Goal: Task Accomplishment & Management: Manage account settings

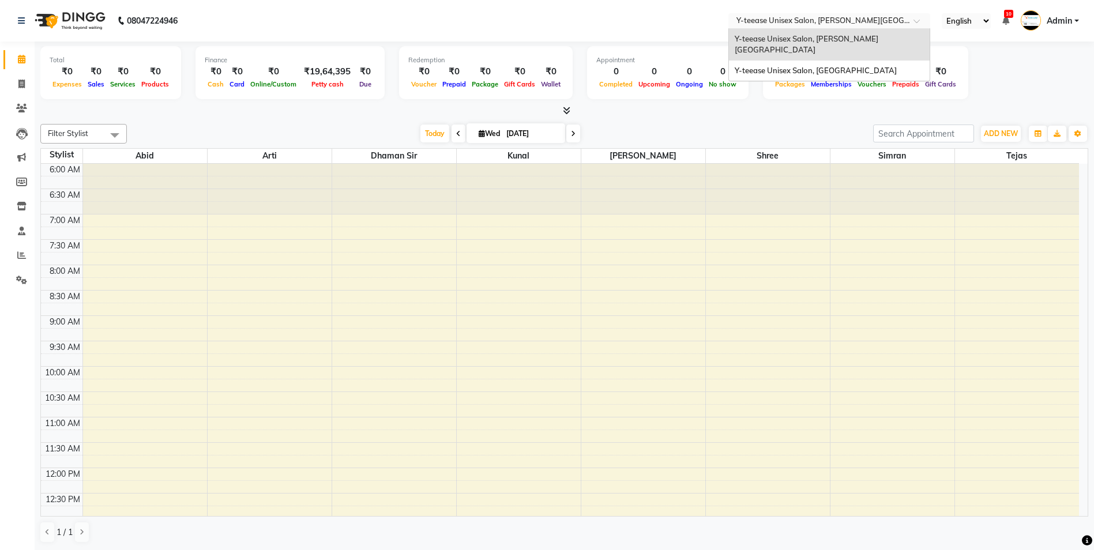
click at [813, 23] on input "text" at bounding box center [817, 22] width 167 height 12
click at [808, 66] on span "Y-teease Unisex Salon, Amanora" at bounding box center [816, 70] width 162 height 9
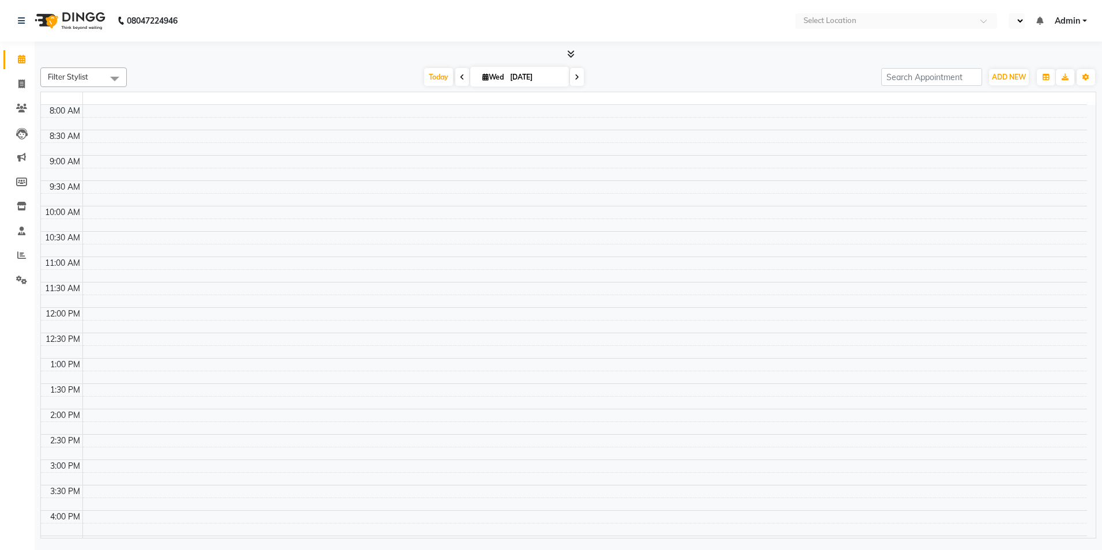
select select "en"
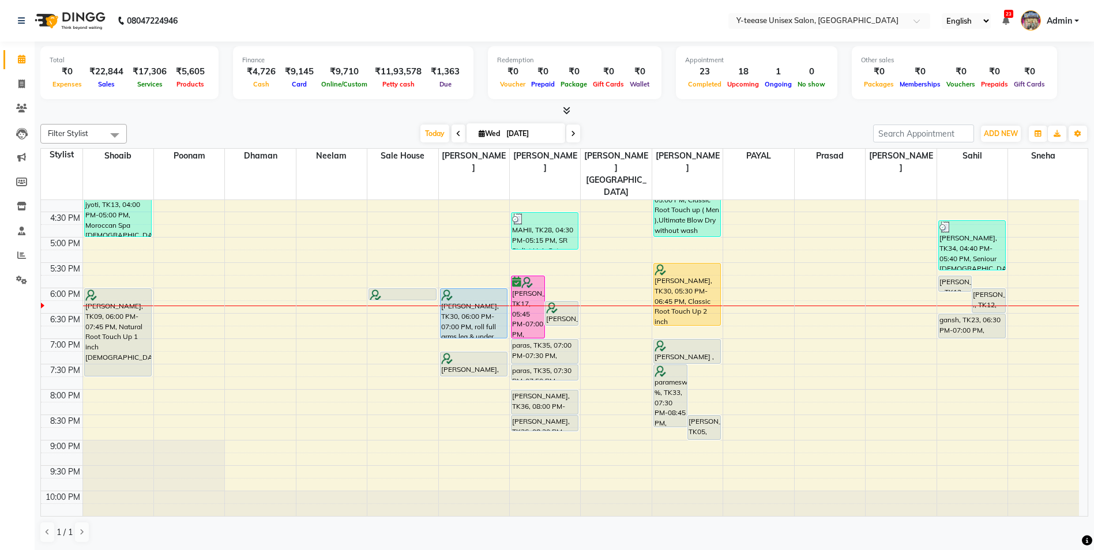
scroll to position [420, 0]
click at [576, 137] on span at bounding box center [573, 134] width 14 height 18
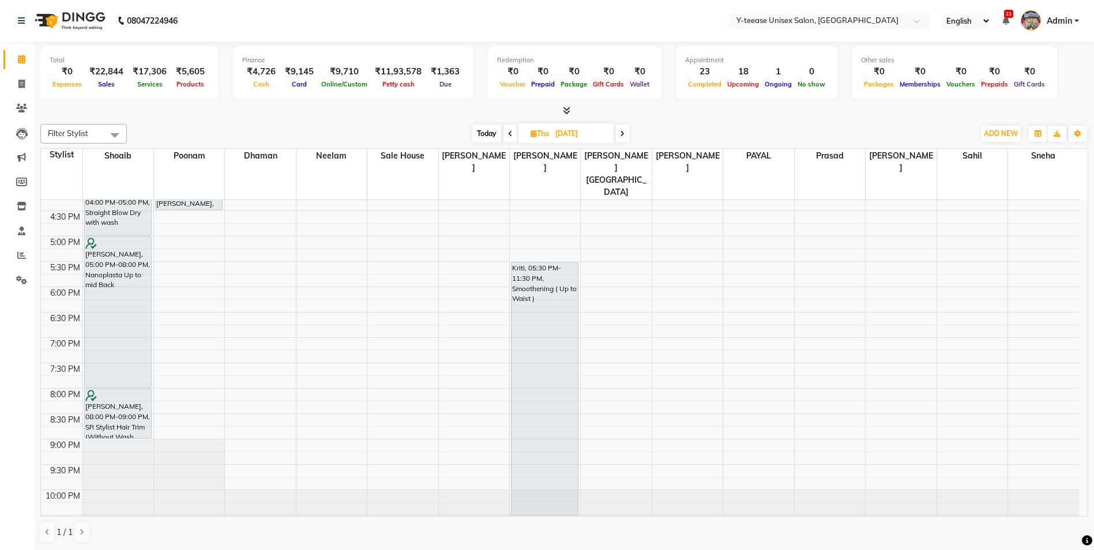
click at [623, 133] on icon at bounding box center [622, 133] width 5 height 7
type input "05-09-2025"
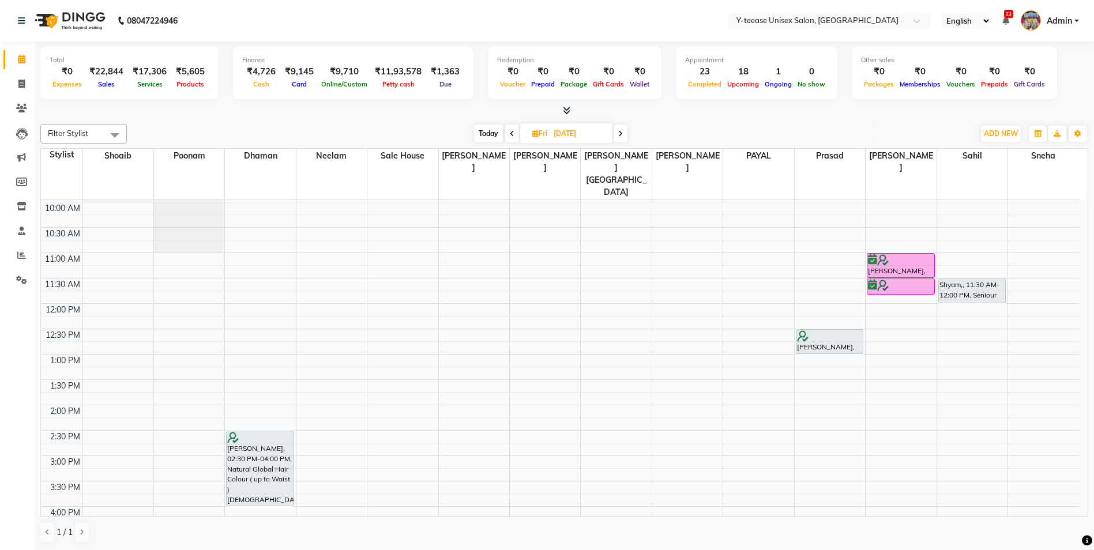
scroll to position [17, 0]
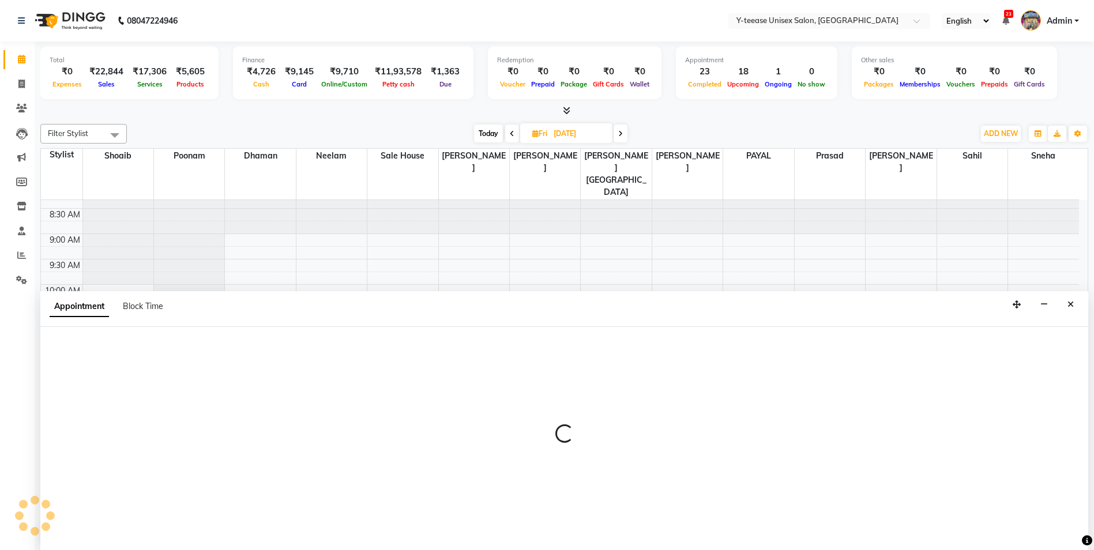
scroll to position [1, 0]
select select "56"
select select "630"
select select "tentative"
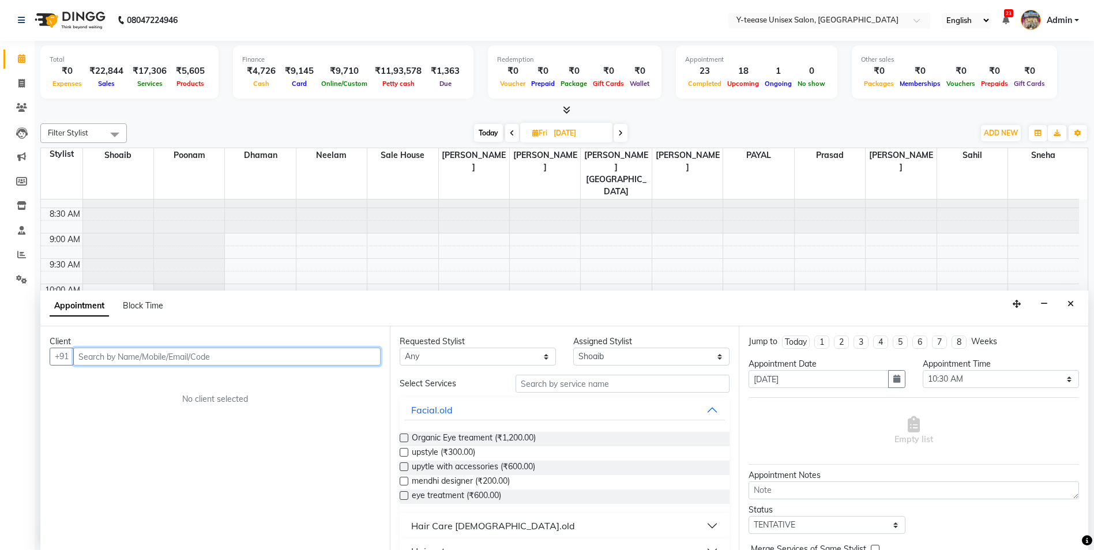
click at [208, 355] on input "text" at bounding box center [226, 357] width 307 height 18
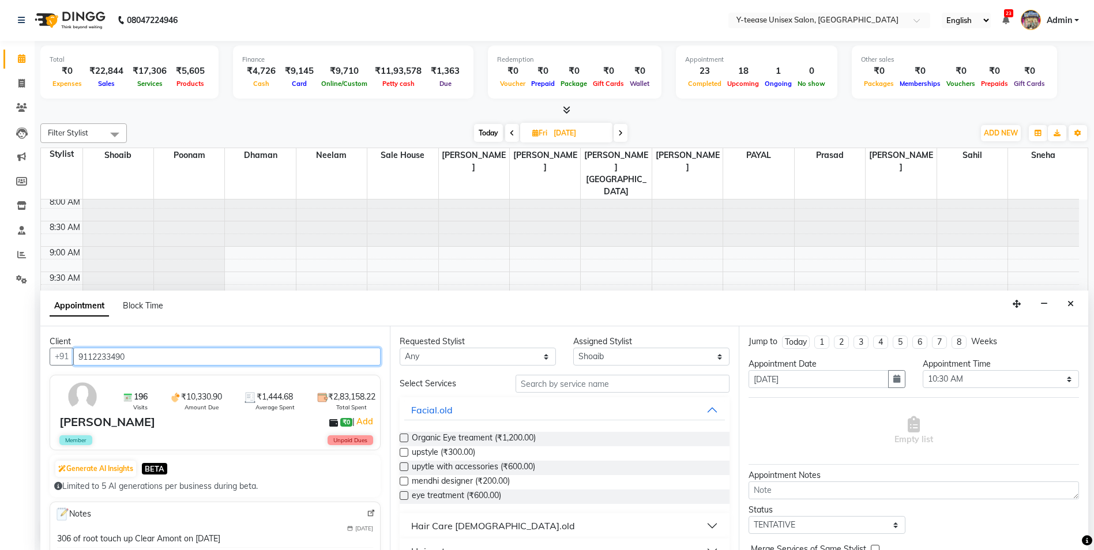
scroll to position [0, 0]
type input "9112233490"
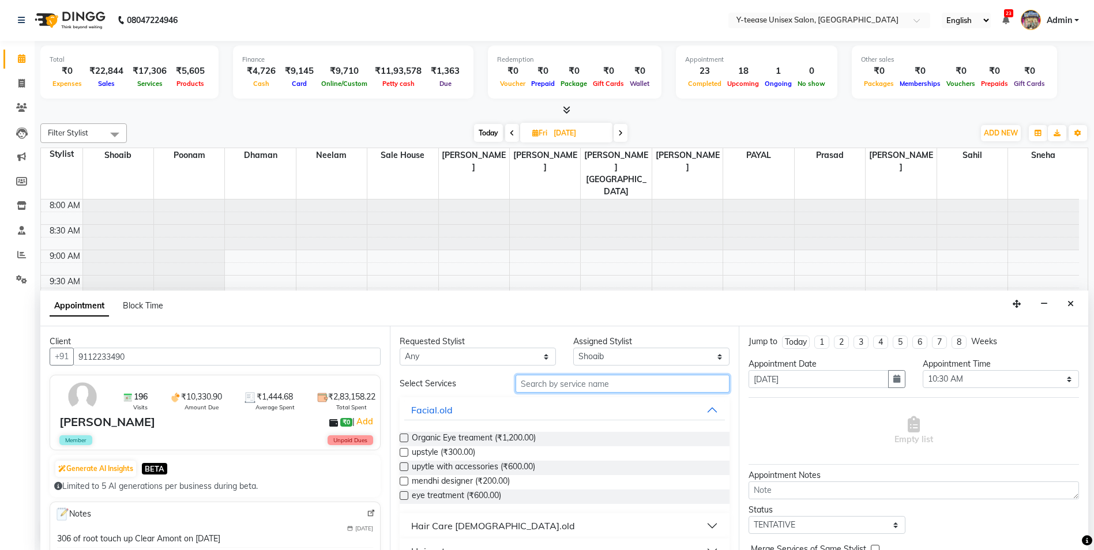
click at [624, 383] on input "text" at bounding box center [622, 384] width 214 height 18
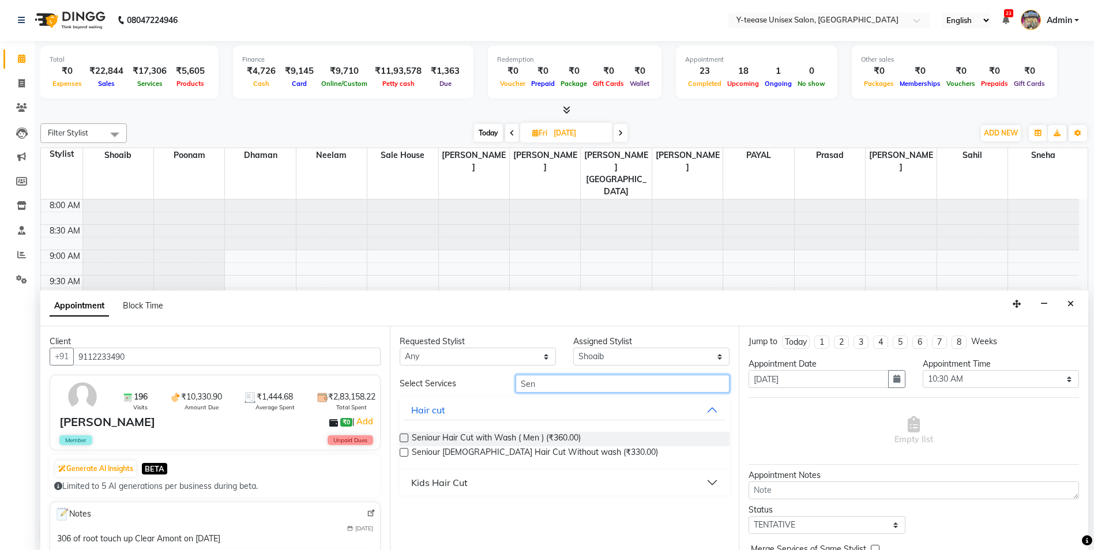
click at [624, 383] on input "Sen" at bounding box center [622, 384] width 214 height 18
type input "Spa"
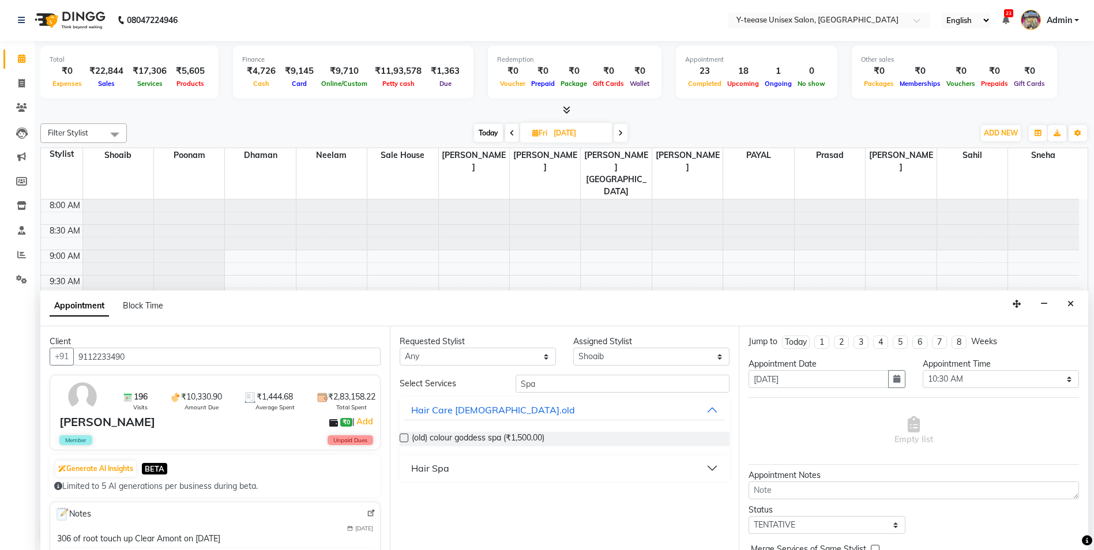
click at [434, 473] on div "Hair Spa" at bounding box center [430, 468] width 38 height 14
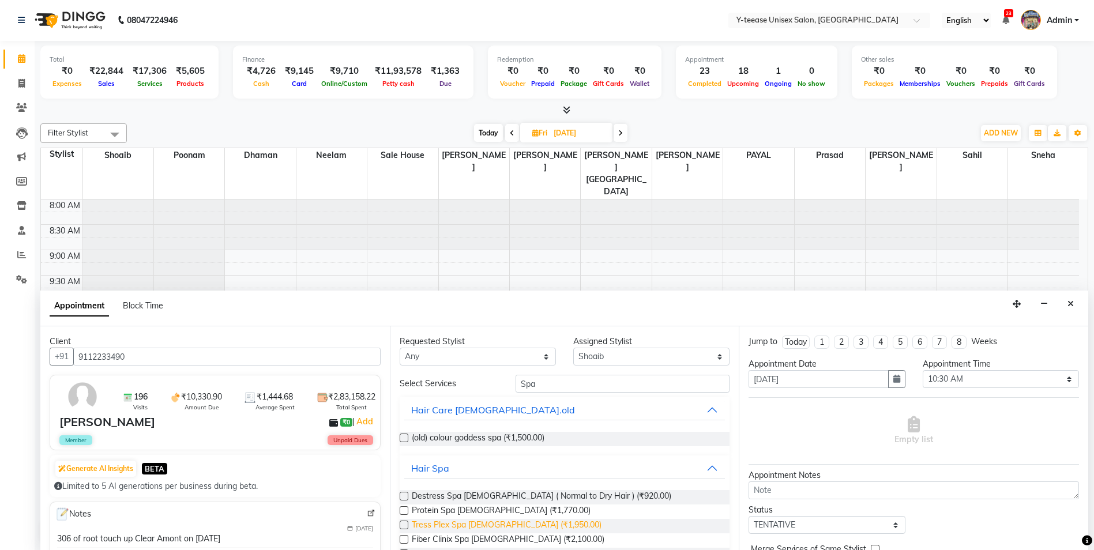
click at [507, 520] on span "Tress Plex Spa Female (₹1,950.00)" at bounding box center [507, 526] width 190 height 14
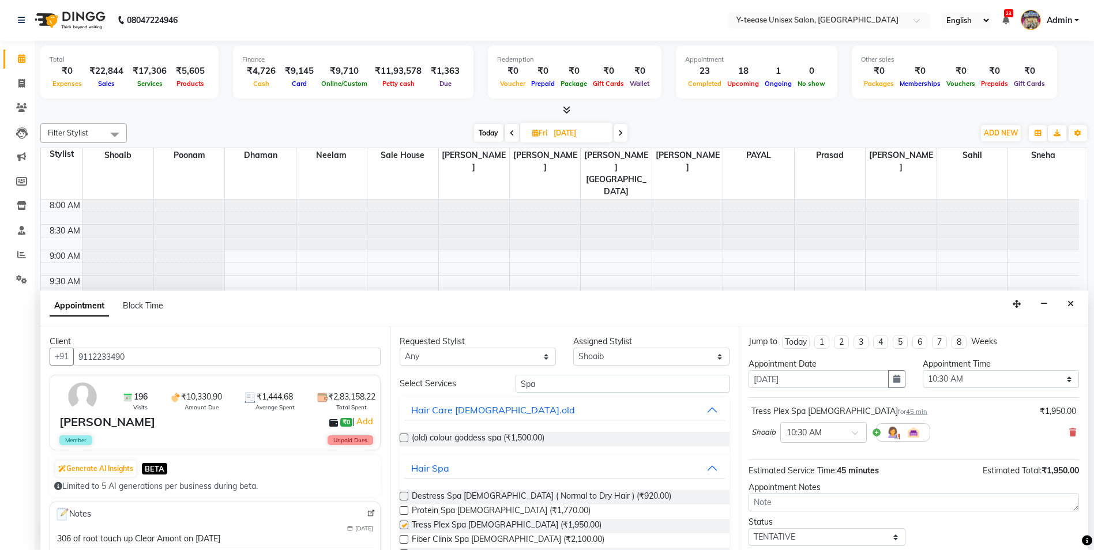
checkbox input "false"
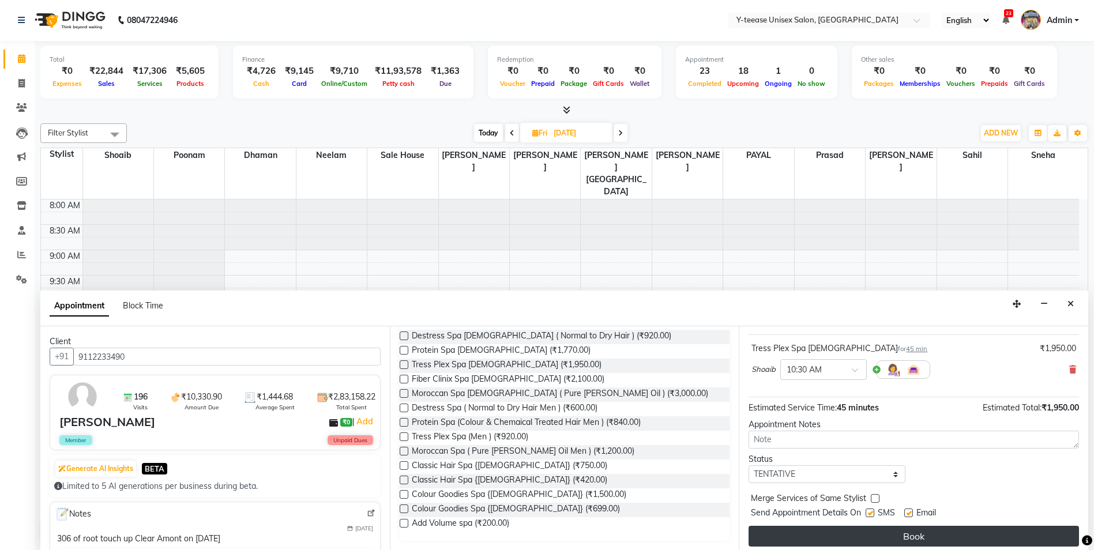
scroll to position [69, 0]
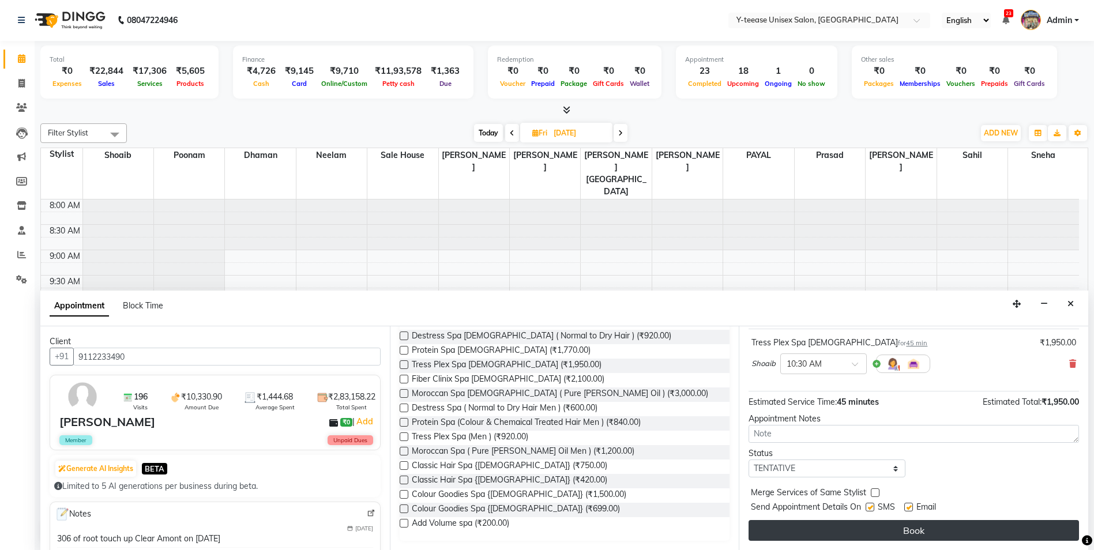
click at [861, 529] on button "Book" at bounding box center [913, 530] width 330 height 21
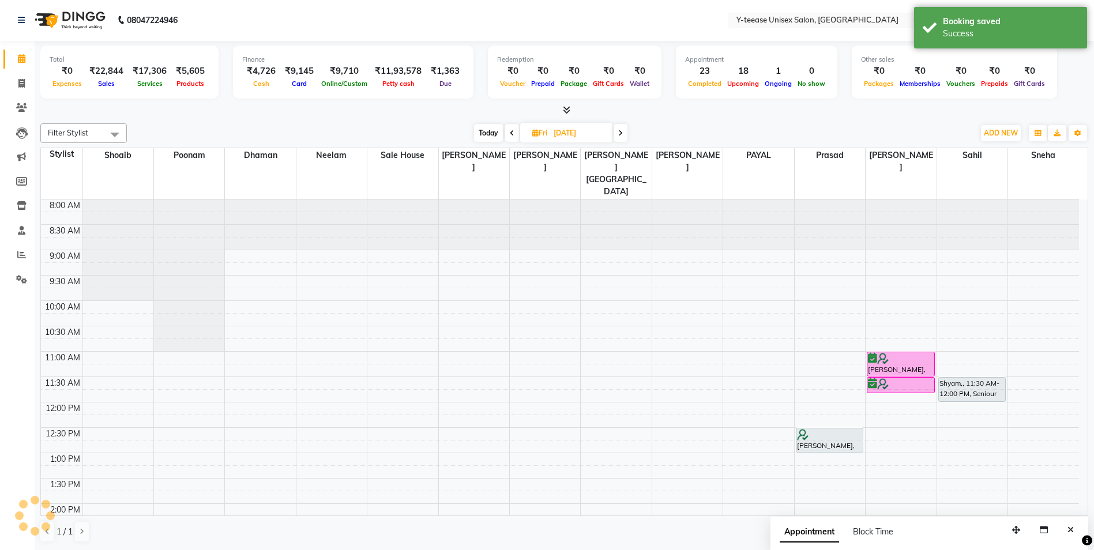
scroll to position [0, 0]
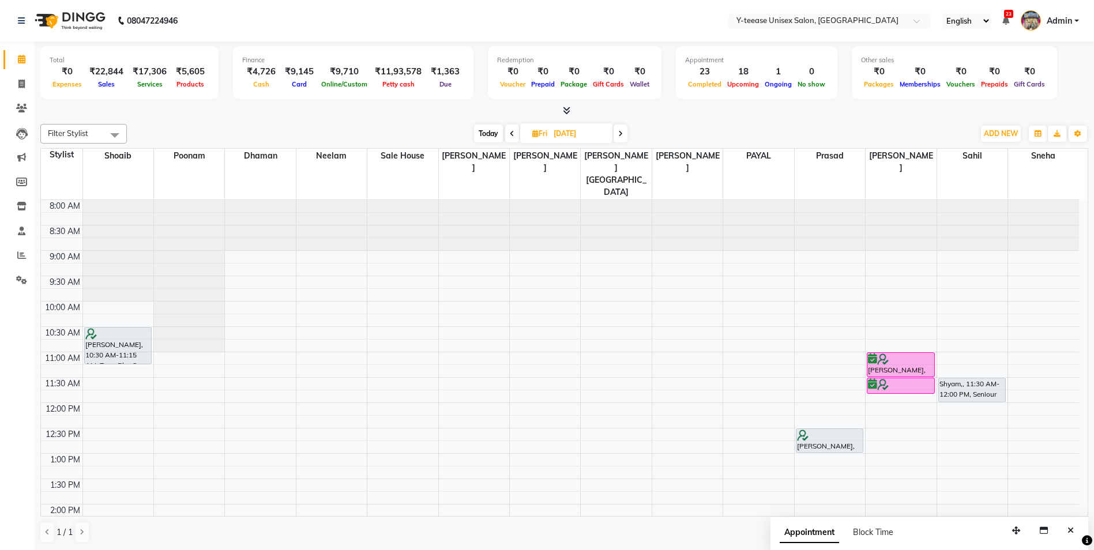
click at [476, 135] on span "Today" at bounding box center [488, 134] width 29 height 18
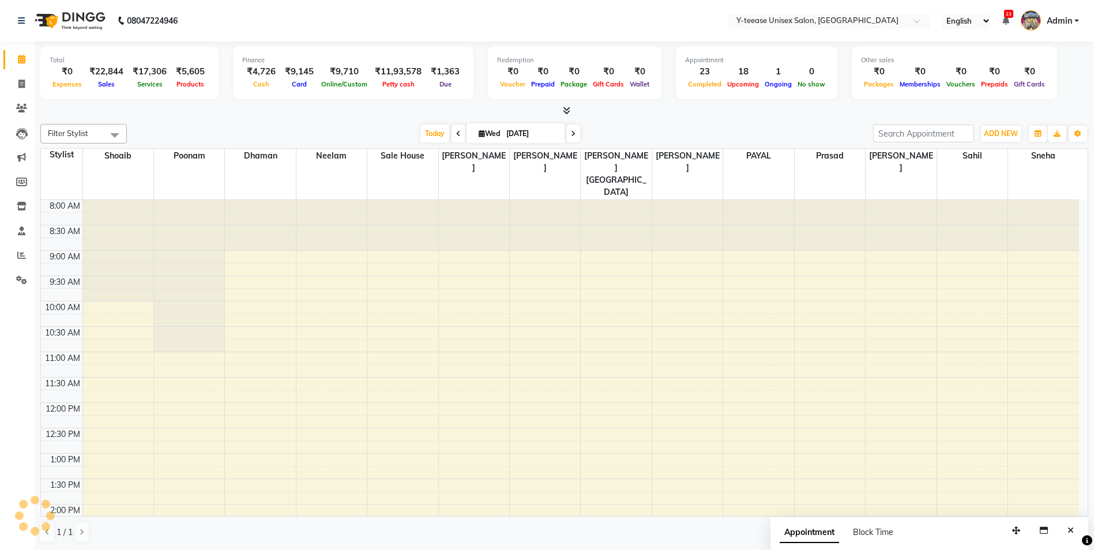
scroll to position [420, 0]
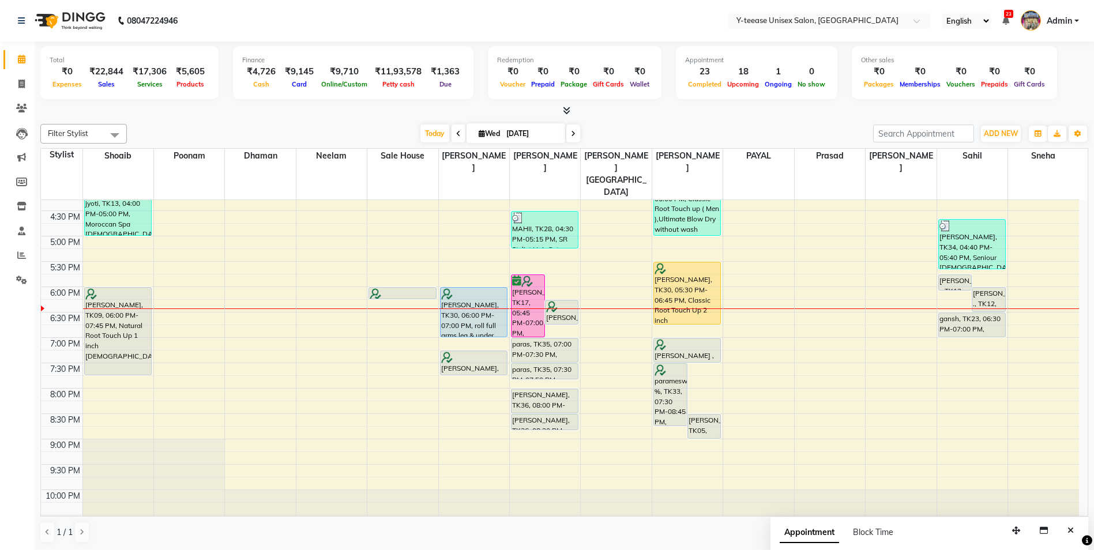
click at [571, 137] on span at bounding box center [573, 134] width 14 height 18
type input "[DATE]"
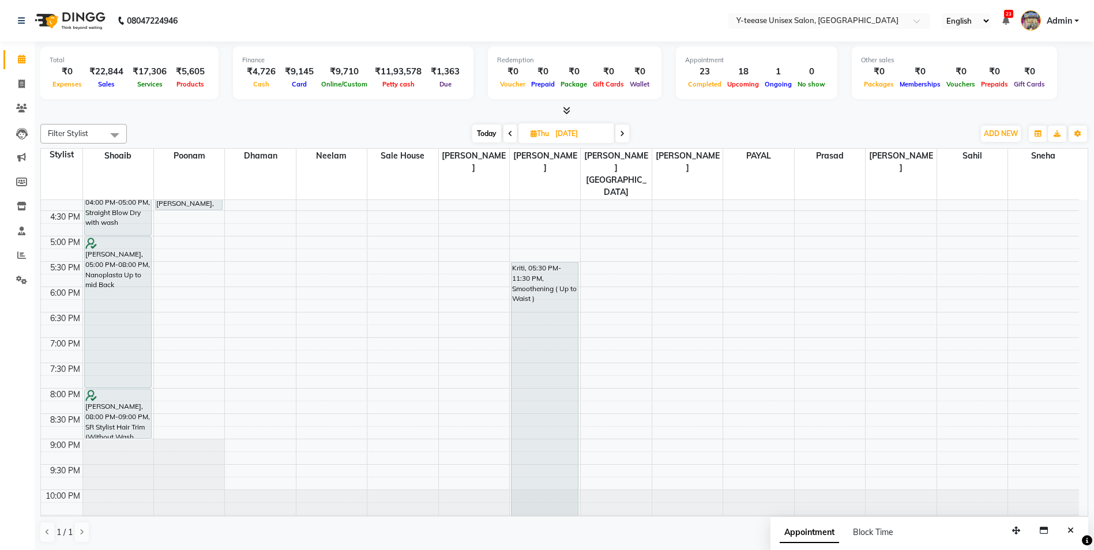
scroll to position [305, 0]
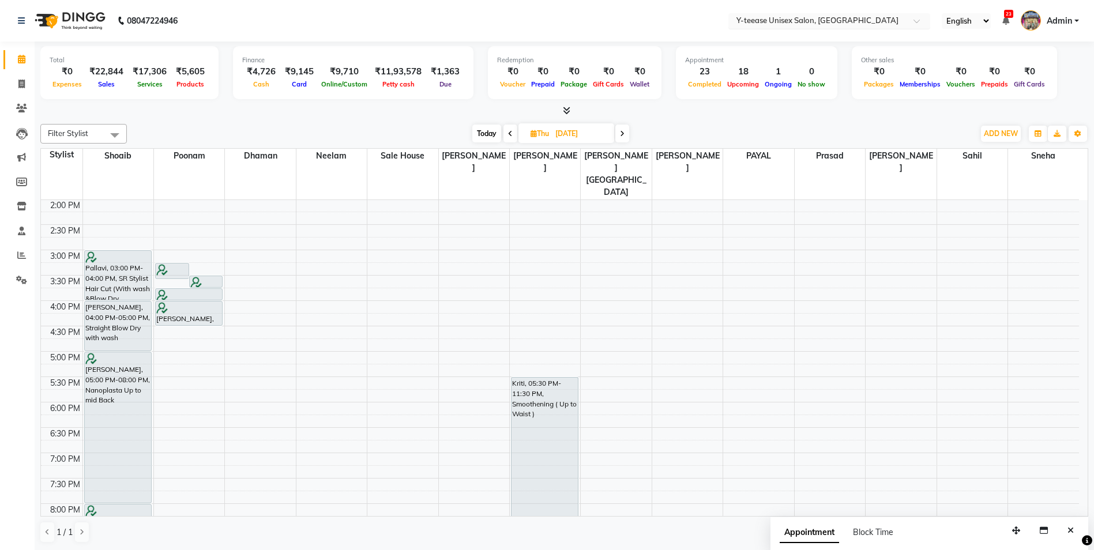
click at [828, 23] on input "text" at bounding box center [817, 22] width 167 height 12
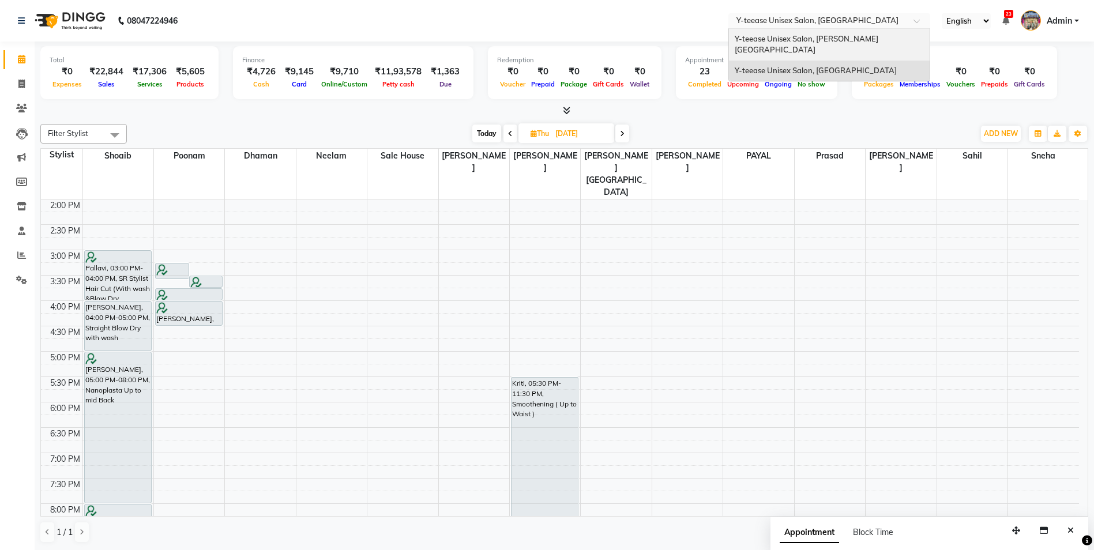
click at [819, 39] on span "Y-teease Unisex Salon, [PERSON_NAME][GEOGRAPHIC_DATA]" at bounding box center [807, 44] width 144 height 21
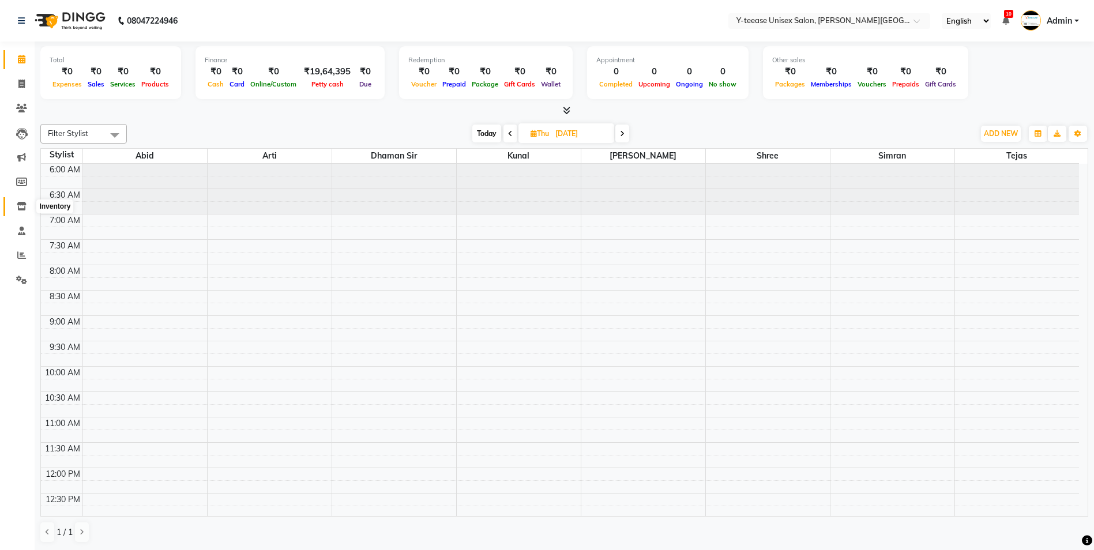
click at [23, 202] on icon at bounding box center [22, 206] width 10 height 9
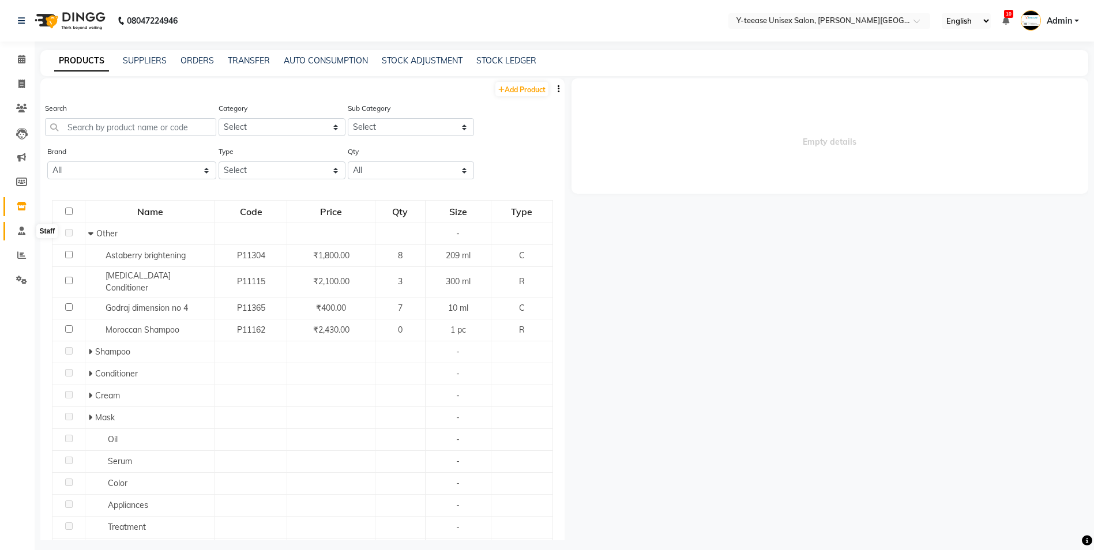
click at [18, 233] on icon at bounding box center [21, 231] width 7 height 9
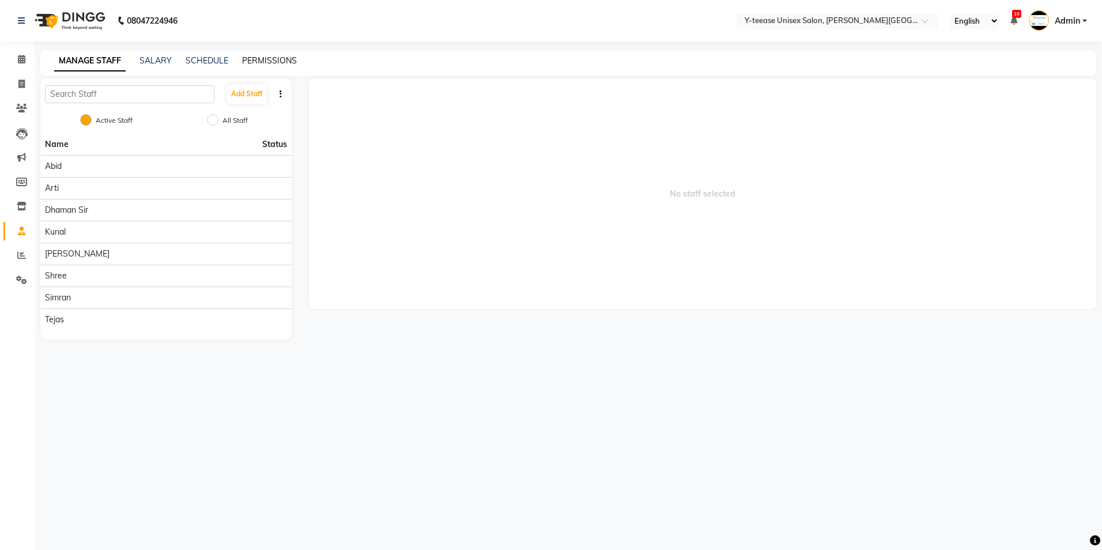
click at [279, 64] on link "PERMISSIONS" at bounding box center [269, 60] width 55 height 10
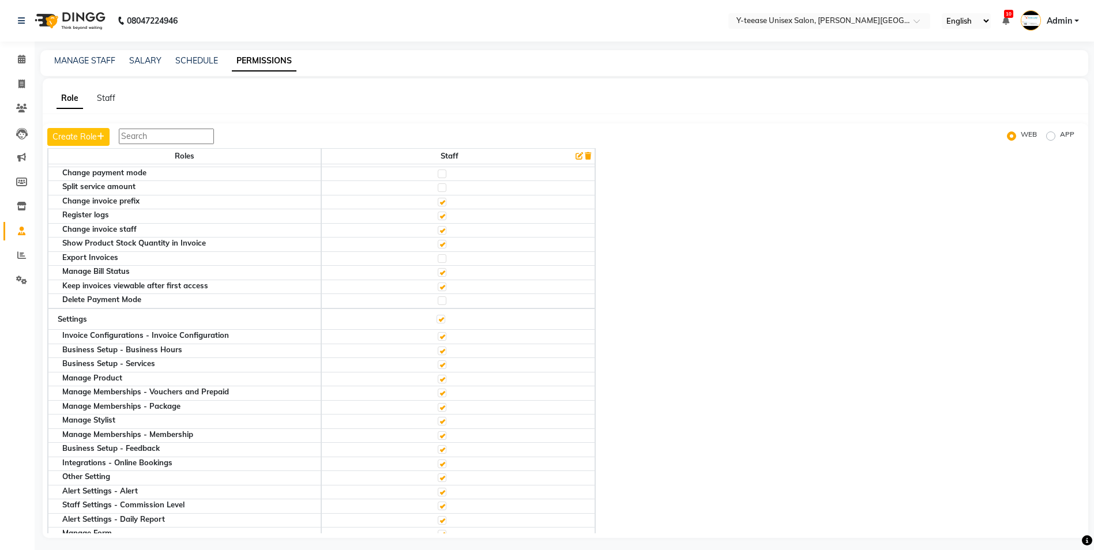
scroll to position [519, 0]
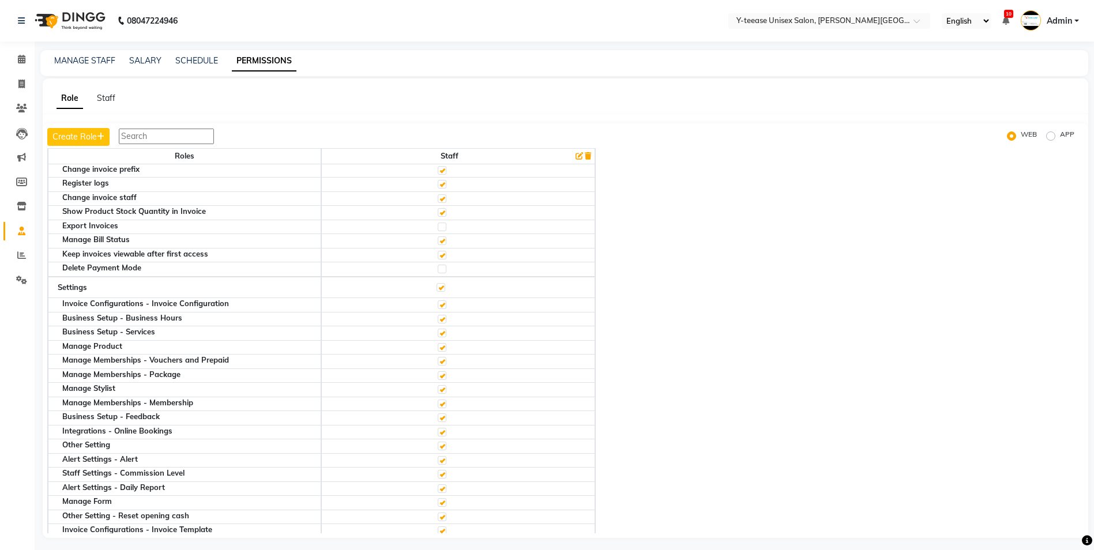
click at [1060, 137] on label "APP" at bounding box center [1067, 136] width 14 height 14
click at [1051, 137] on input "APP" at bounding box center [1052, 136] width 8 height 8
radio input "true"
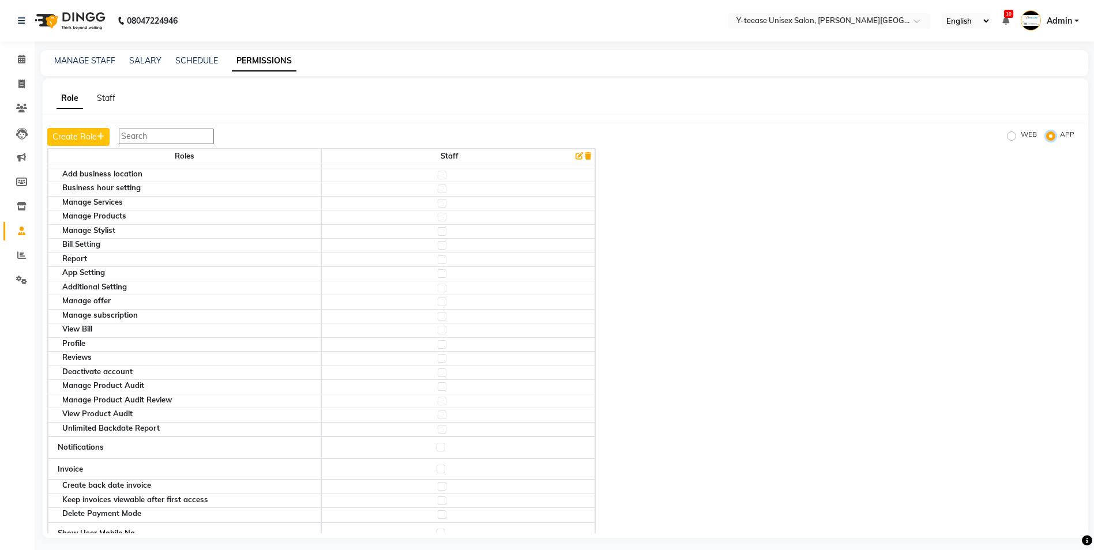
scroll to position [173, 0]
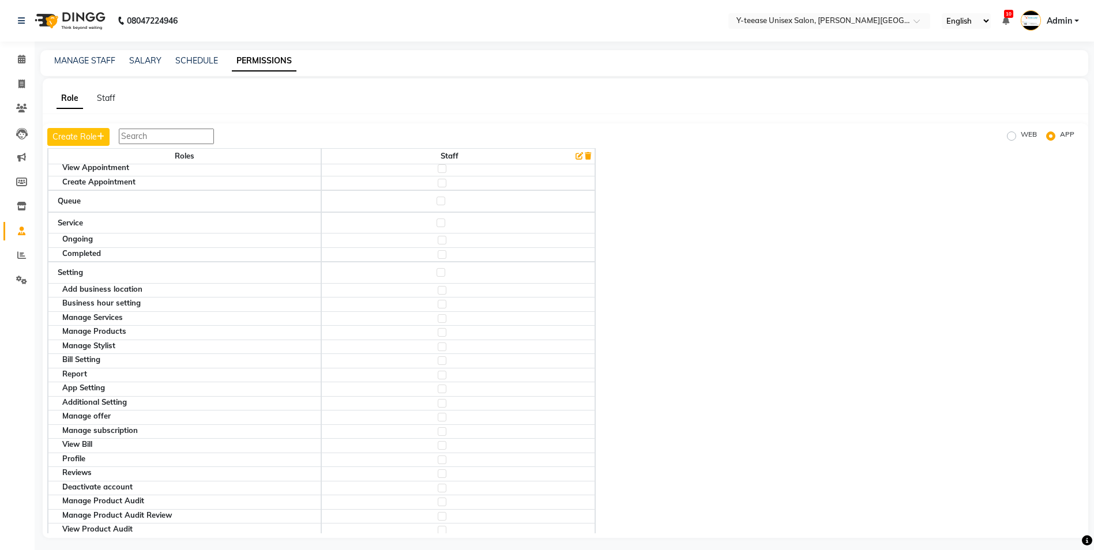
click at [439, 276] on td at bounding box center [457, 273] width 273 height 22
click at [442, 273] on label at bounding box center [440, 272] width 9 height 9
click at [442, 273] on input "checkbox" at bounding box center [439, 272] width 7 height 7
checkbox input "true"
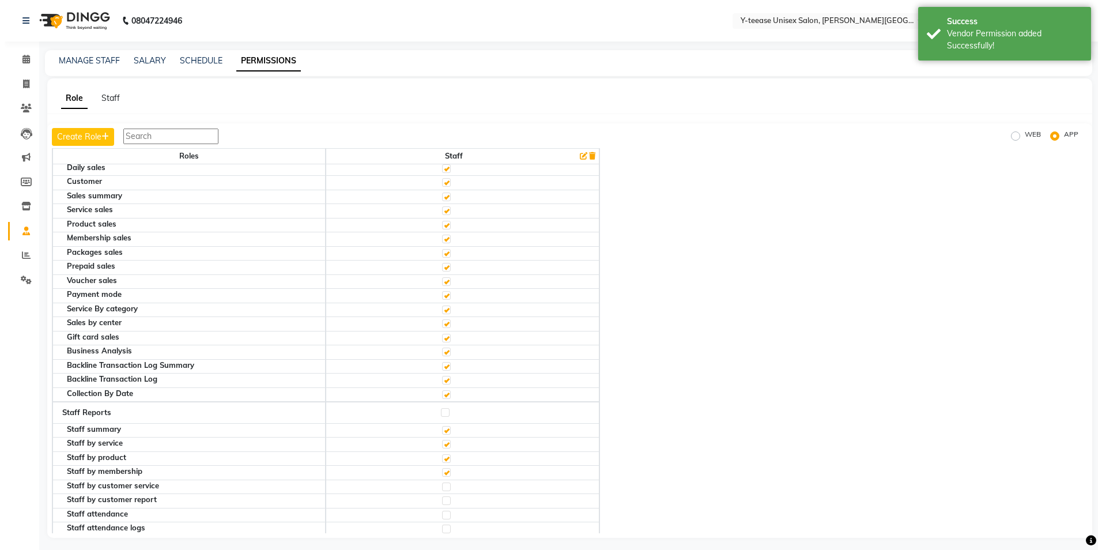
scroll to position [807, 0]
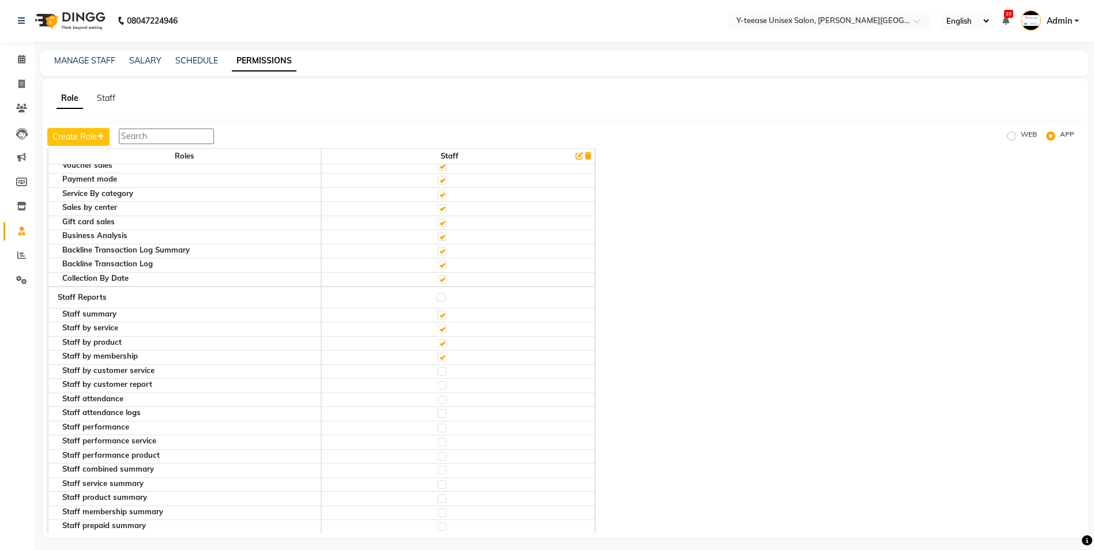
drag, startPoint x: 677, startPoint y: 67, endPoint x: 1065, endPoint y: 23, distance: 390.5
click at [1065, 23] on span "Admin" at bounding box center [1058, 21] width 25 height 12
click at [1022, 83] on link "Sign out" at bounding box center [1020, 83] width 106 height 18
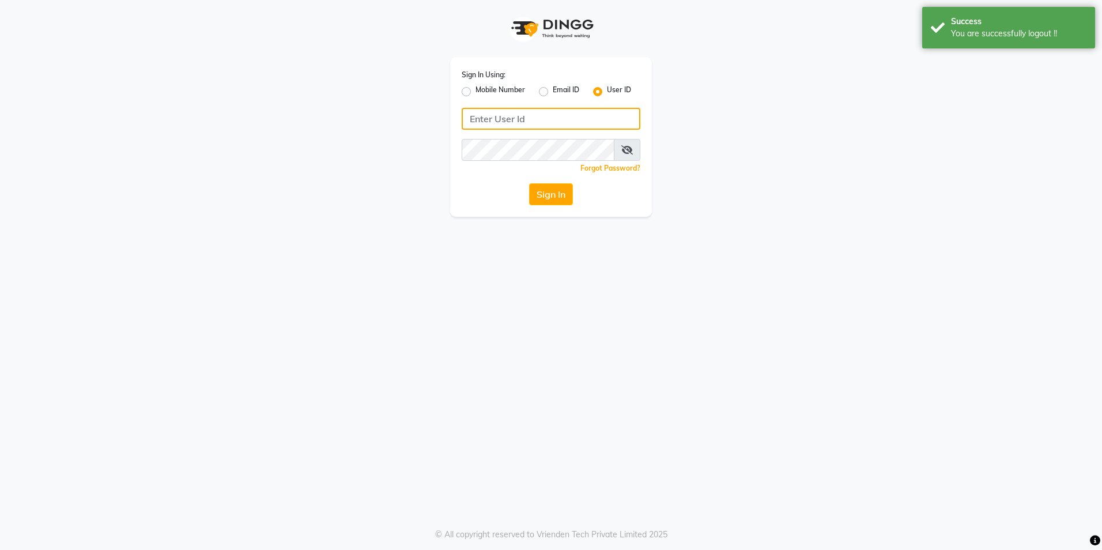
type input "8999680928"
click at [476, 88] on label "Mobile Number" at bounding box center [501, 92] width 50 height 14
click at [476, 88] on input "Mobile Number" at bounding box center [479, 88] width 7 height 7
radio input "true"
radio input "false"
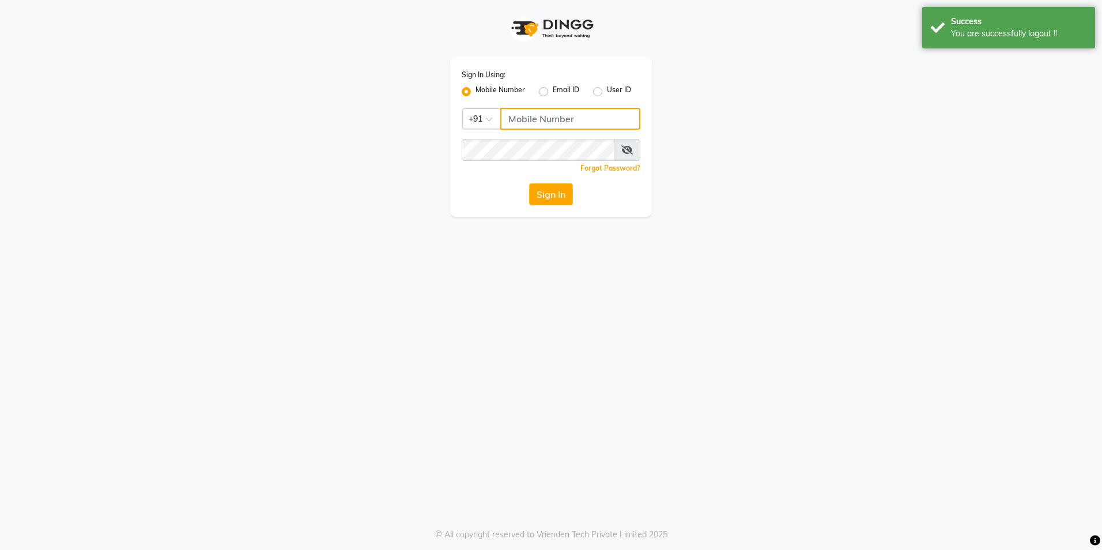
click at [538, 122] on input "Username" at bounding box center [570, 119] width 140 height 22
type input "8999680928"
click at [547, 194] on button "Sign In" at bounding box center [551, 194] width 44 height 22
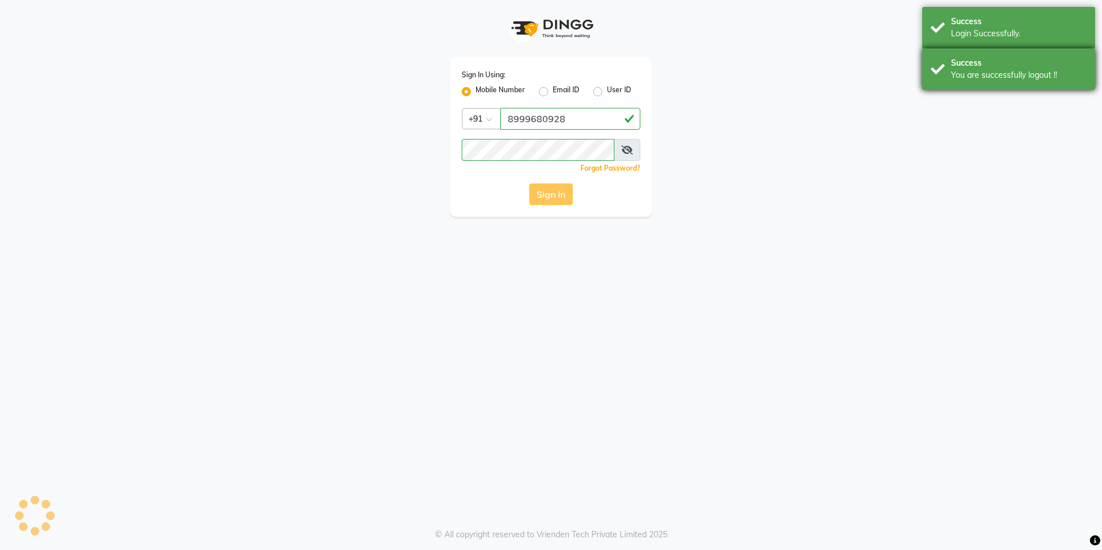
click at [939, 76] on div "Success You are successfully logout !!" at bounding box center [1008, 69] width 173 height 42
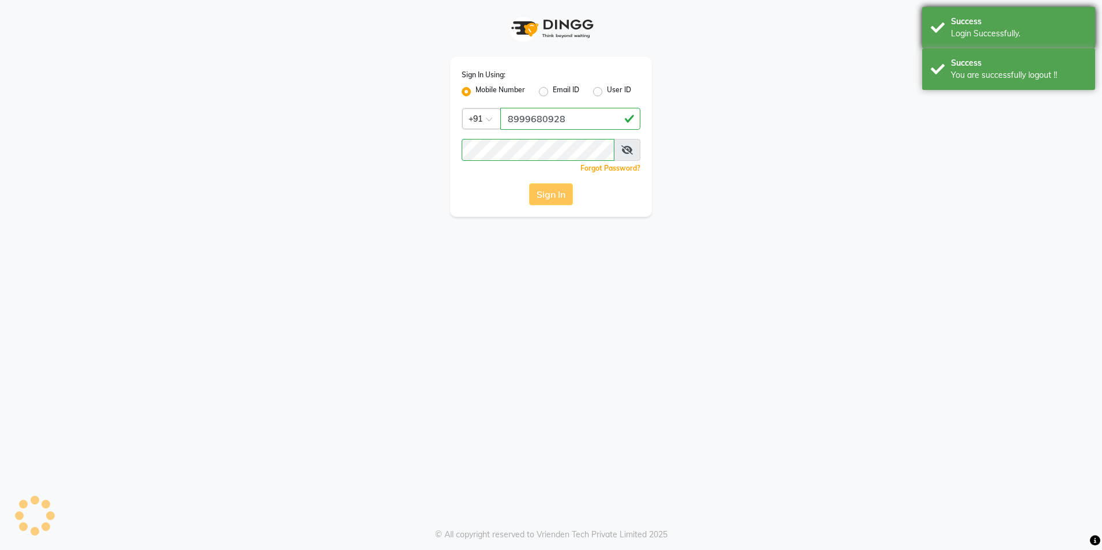
click at [938, 37] on div "Success Login Successfully." at bounding box center [1008, 28] width 173 height 42
